Goal: Transaction & Acquisition: Purchase product/service

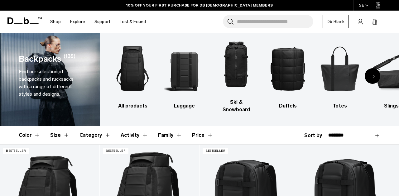
scroll to position [9, 0]
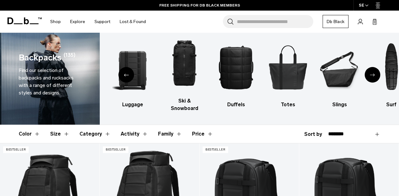
click at [371, 67] on div "Next slide" at bounding box center [373, 75] width 16 height 16
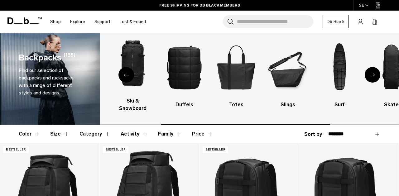
click at [371, 67] on div "Next slide" at bounding box center [373, 75] width 16 height 16
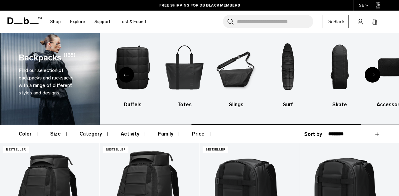
click at [371, 67] on div "Next slide" at bounding box center [373, 75] width 16 height 16
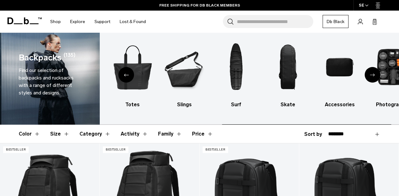
click at [371, 67] on div "Next slide" at bounding box center [373, 75] width 16 height 16
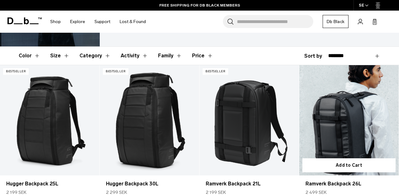
scroll to position [89, 0]
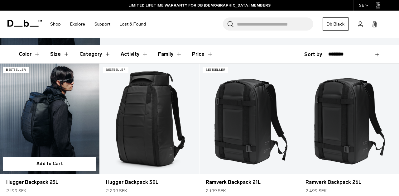
click at [54, 110] on link "Hugger Backpack 25L" at bounding box center [49, 119] width 99 height 110
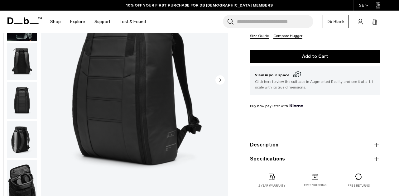
scroll to position [150, 0]
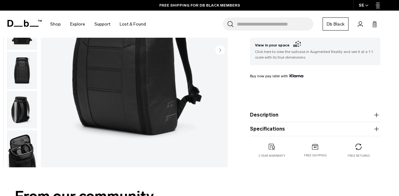
click at [273, 115] on button "Description" at bounding box center [315, 114] width 130 height 7
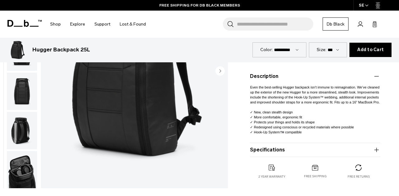
click at [271, 149] on button "Specifications" at bounding box center [315, 149] width 130 height 7
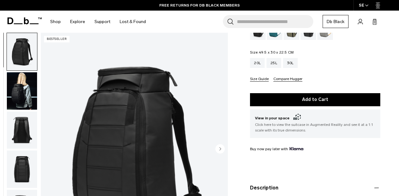
scroll to position [0, 0]
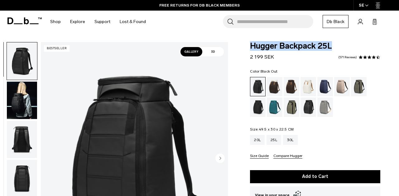
drag, startPoint x: 333, startPoint y: 45, endPoint x: 245, endPoint y: 47, distance: 88.3
copy span "Hugger Backpack 25L"
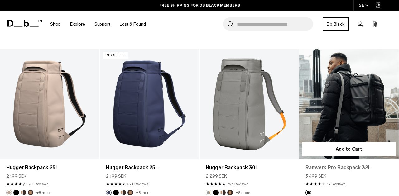
scroll to position [415, 0]
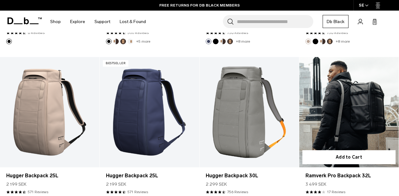
click at [332, 124] on link "Ramverk Pro Backpack 32L" at bounding box center [348, 112] width 99 height 110
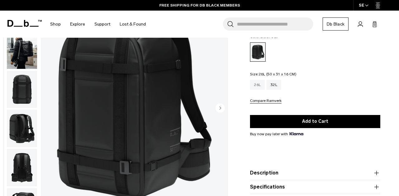
click at [255, 86] on div "26L" at bounding box center [257, 85] width 15 height 10
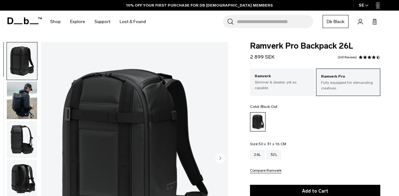
scroll to position [13, 0]
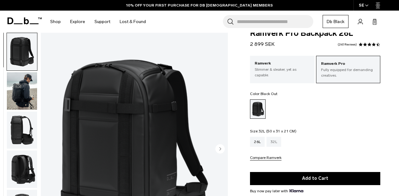
click at [275, 143] on div "32L" at bounding box center [274, 142] width 15 height 10
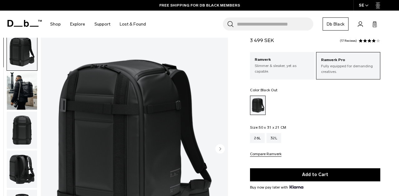
scroll to position [16, 0]
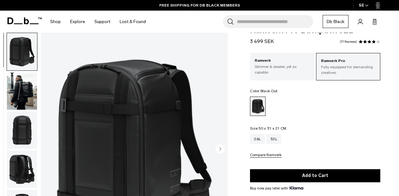
click at [25, 86] on img "button" at bounding box center [22, 90] width 30 height 37
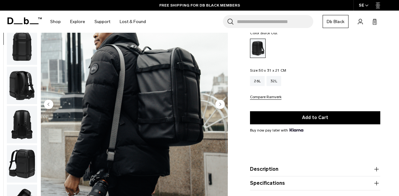
scroll to position [75, 0]
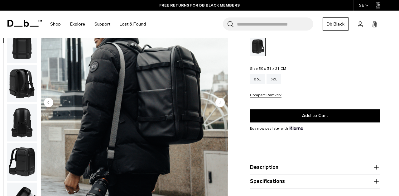
click at [28, 90] on img "button" at bounding box center [22, 83] width 30 height 37
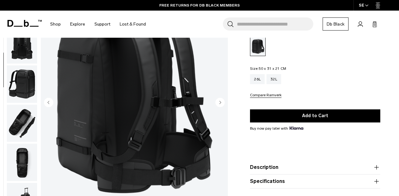
scroll to position [118, 0]
click at [23, 85] on img "button" at bounding box center [22, 83] width 30 height 37
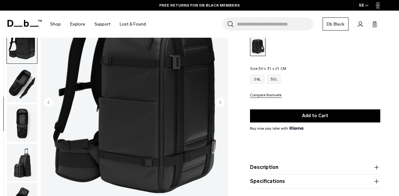
scroll to position [158, 0]
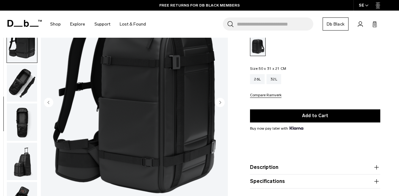
click at [27, 107] on img "button" at bounding box center [22, 122] width 30 height 37
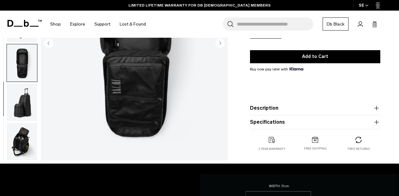
scroll to position [137, 0]
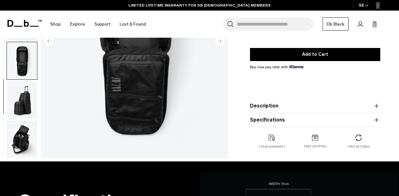
click at [20, 144] on img "button" at bounding box center [22, 139] width 30 height 37
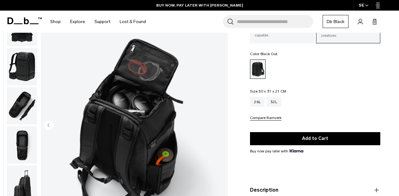
scroll to position [0, 0]
